Goal: Find specific page/section: Find specific page/section

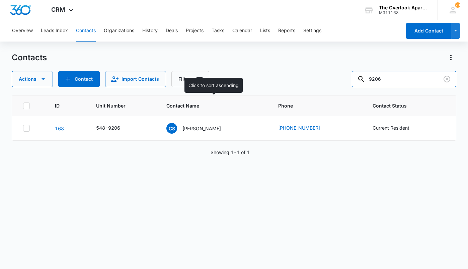
drag, startPoint x: 401, startPoint y: 83, endPoint x: 237, endPoint y: 95, distance: 165.0
click at [237, 95] on div "Contacts Actions Contact Import Contacts Filters 9206 ID Unit Number Contact Na…" at bounding box center [234, 160] width 445 height 216
type input "3201"
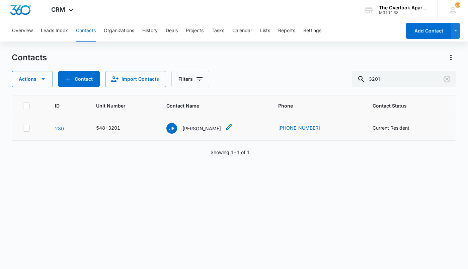
click at [202, 126] on p "[PERSON_NAME]" at bounding box center [202, 128] width 39 height 7
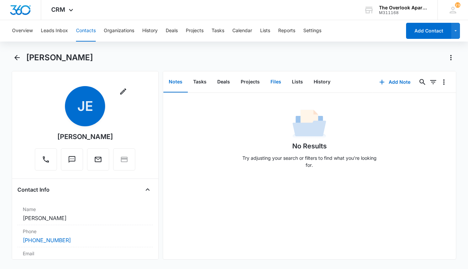
click at [268, 79] on button "Files" at bounding box center [275, 82] width 21 height 21
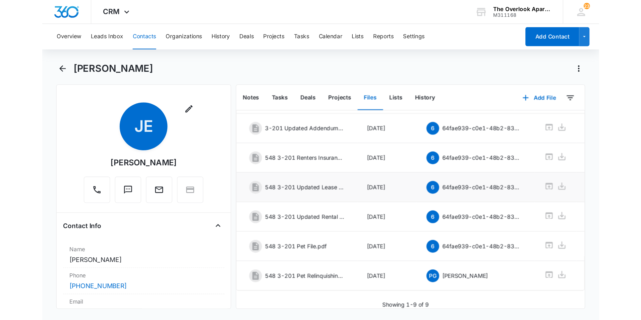
scroll to position [124, 0]
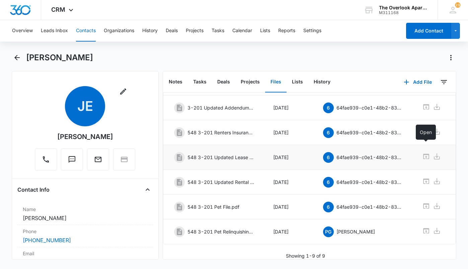
click at [427, 152] on icon at bounding box center [426, 156] width 8 height 8
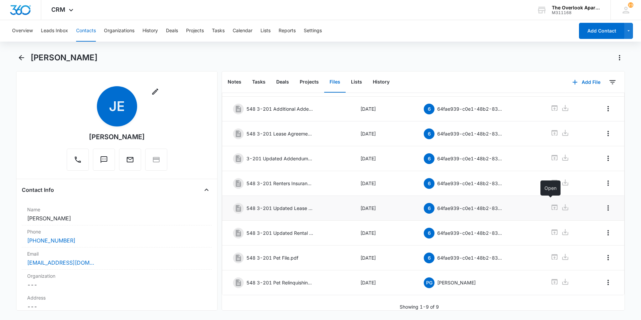
scroll to position [61, 0]
click at [63, 10] on span "CRM" at bounding box center [58, 9] width 14 height 7
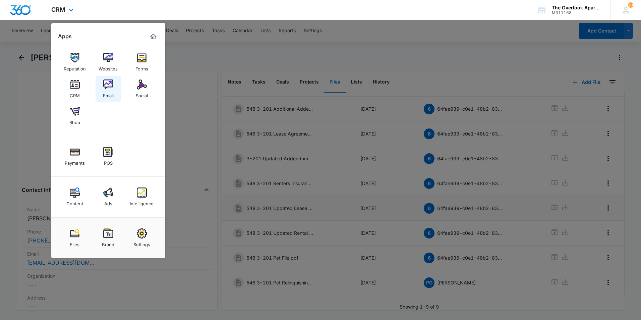
click at [109, 81] on img at bounding box center [108, 84] width 10 height 10
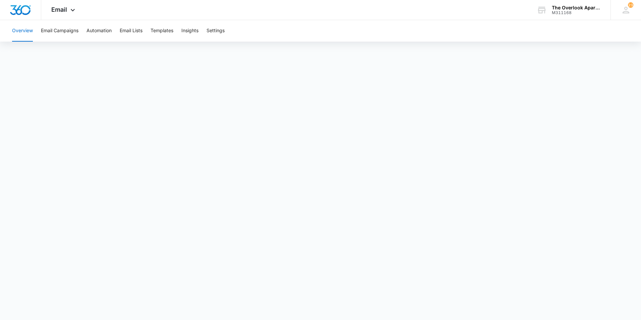
click at [21, 32] on button "Overview" at bounding box center [22, 30] width 21 height 21
click at [66, 11] on span "Email" at bounding box center [59, 9] width 16 height 7
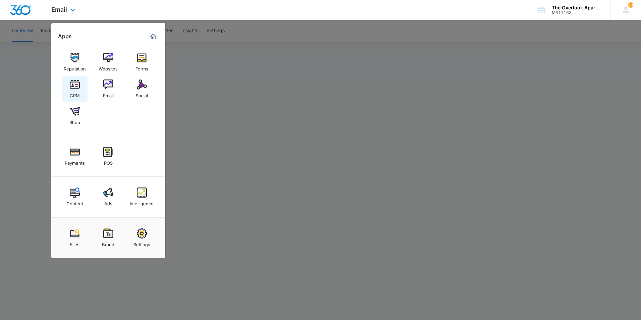
click at [85, 91] on link "CRM" at bounding box center [74, 88] width 25 height 25
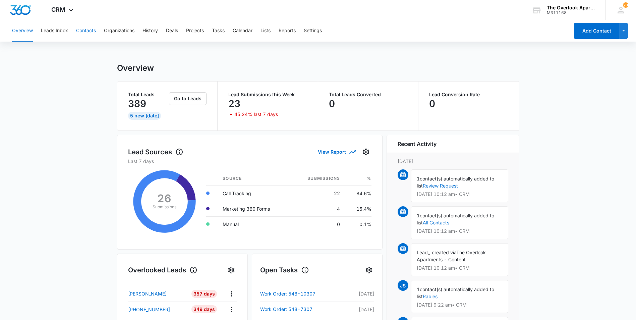
click at [82, 37] on button "Contacts" at bounding box center [86, 30] width 20 height 21
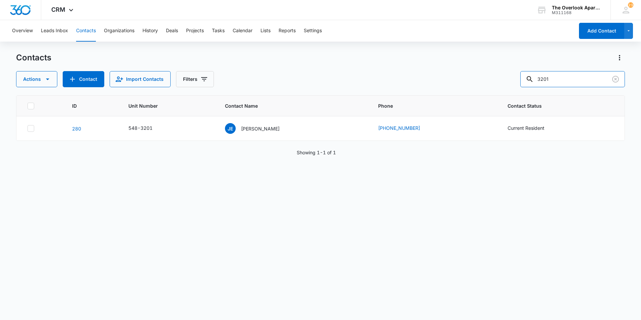
drag, startPoint x: 549, startPoint y: 81, endPoint x: 505, endPoint y: 87, distance: 44.7
click at [468, 87] on div "Actions Contact Import Contacts Filters 3201" at bounding box center [320, 79] width 608 height 16
drag, startPoint x: 567, startPoint y: 81, endPoint x: 507, endPoint y: 87, distance: 60.9
click at [468, 86] on div "Actions Contact Import Contacts Filters 3201" at bounding box center [320, 79] width 608 height 16
type input "8105"
